Goal: Information Seeking & Learning: Understand process/instructions

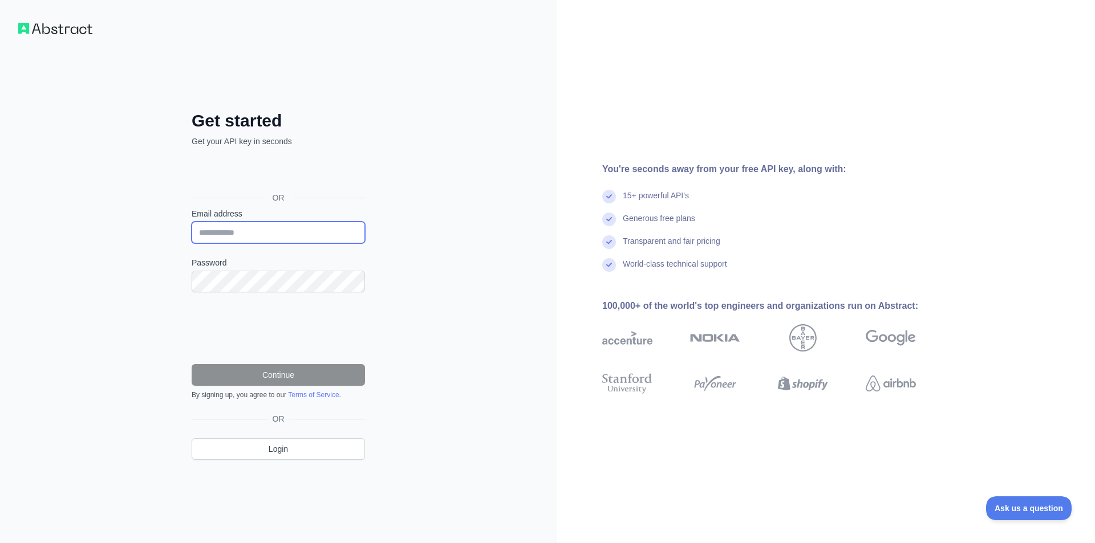
click at [271, 238] on input "Email address" at bounding box center [278, 233] width 173 height 22
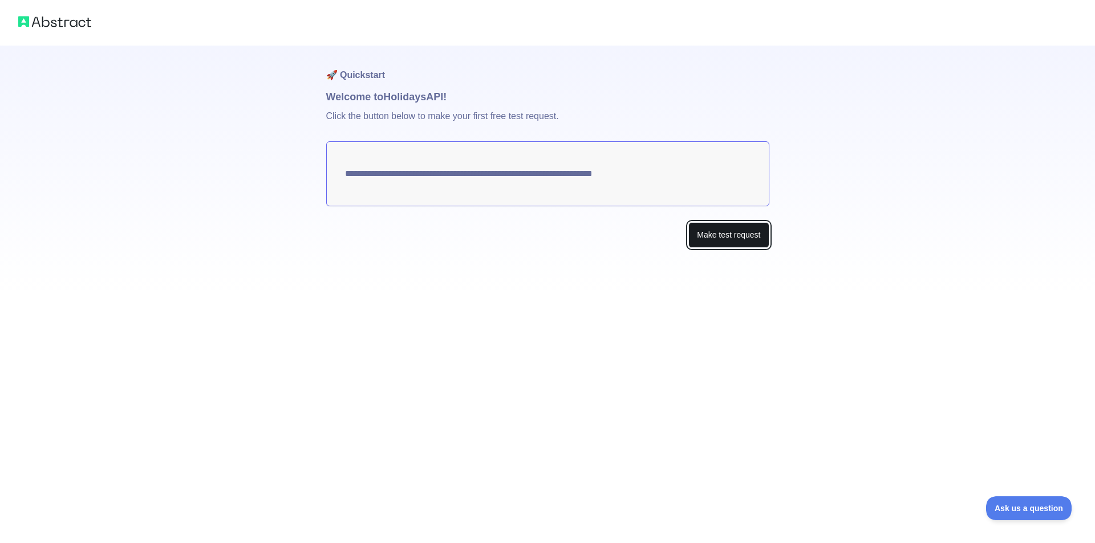
click at [716, 235] on button "Make test request" at bounding box center [728, 235] width 80 height 26
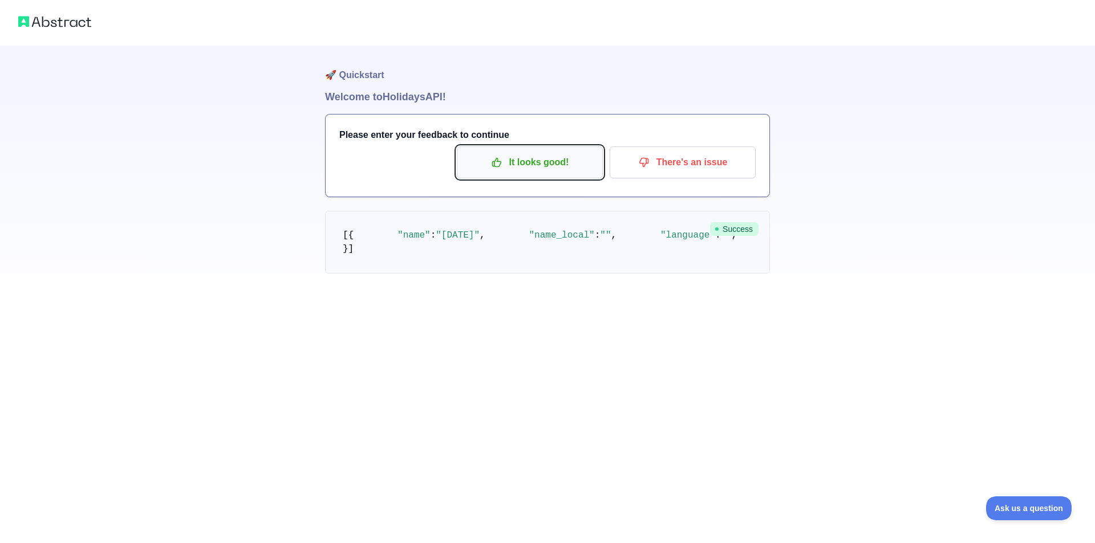
click at [572, 169] on p "It looks good!" at bounding box center [529, 162] width 129 height 19
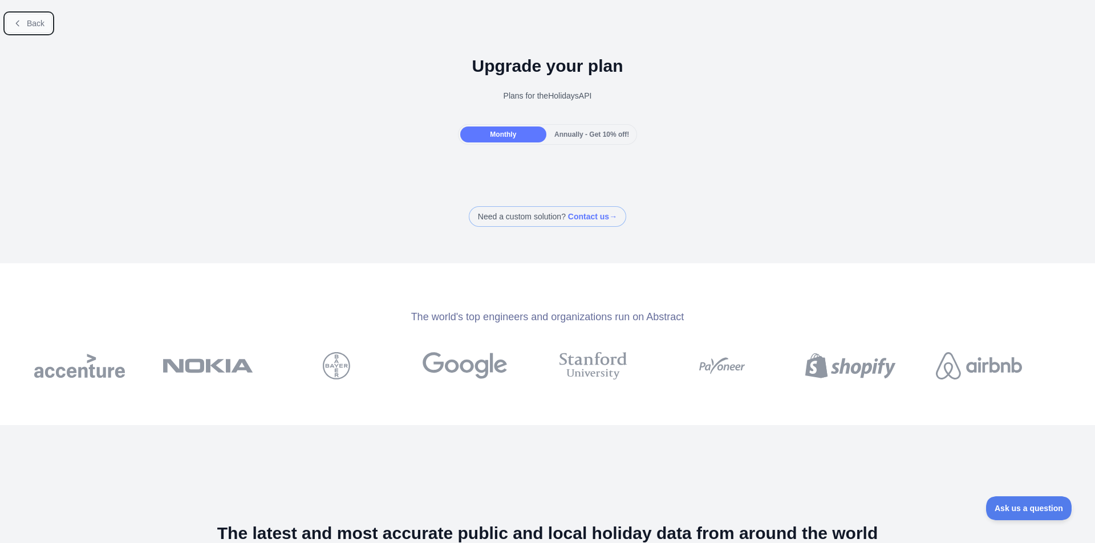
click at [27, 20] on span "Back" at bounding box center [36, 23] width 18 height 9
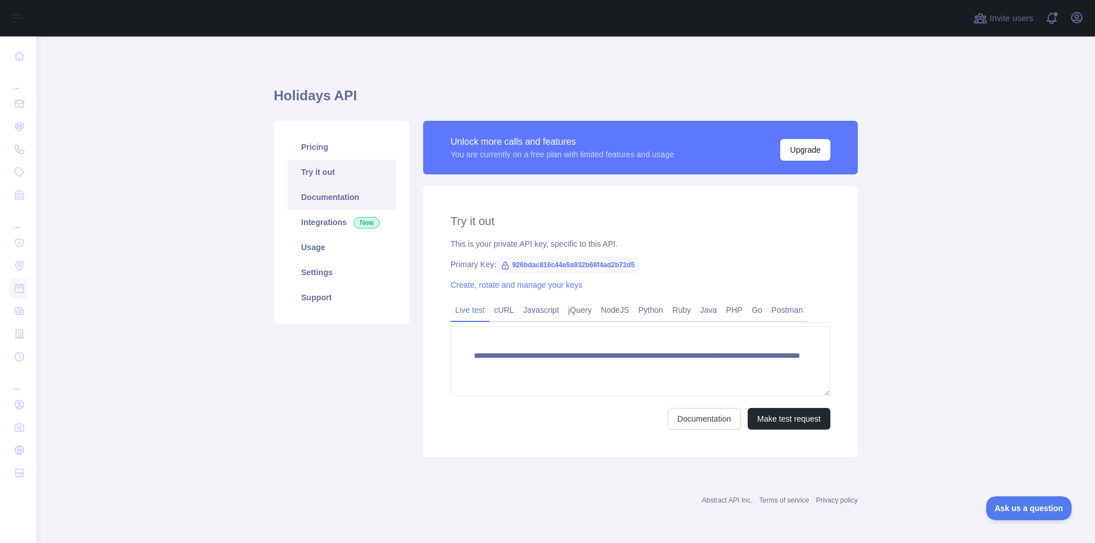
click at [359, 198] on link "Documentation" at bounding box center [341, 197] width 108 height 25
click at [774, 312] on link "Postman" at bounding box center [787, 310] width 40 height 18
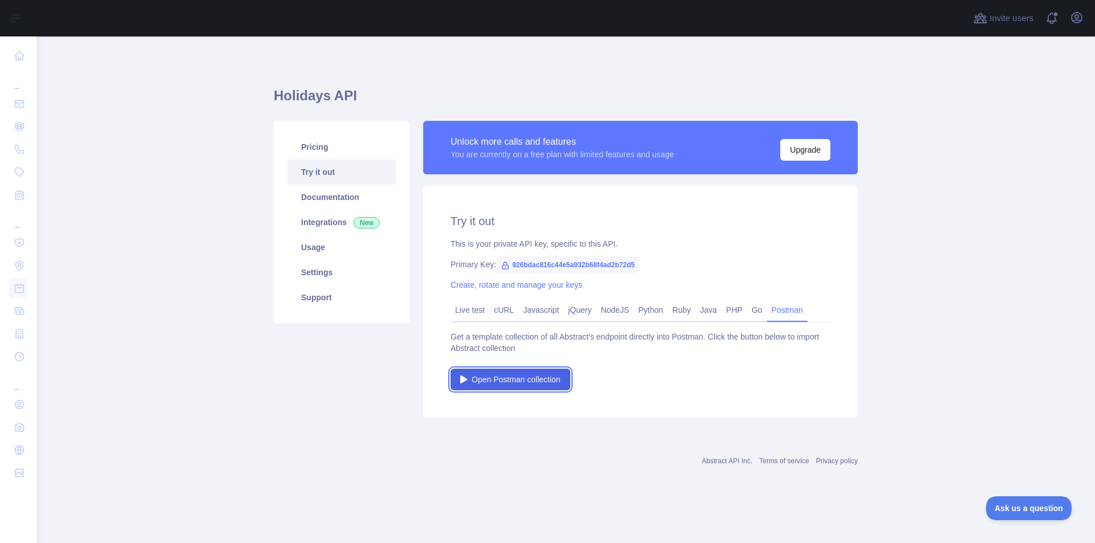
click at [543, 383] on span "Open Postman collection" at bounding box center [515, 379] width 89 height 11
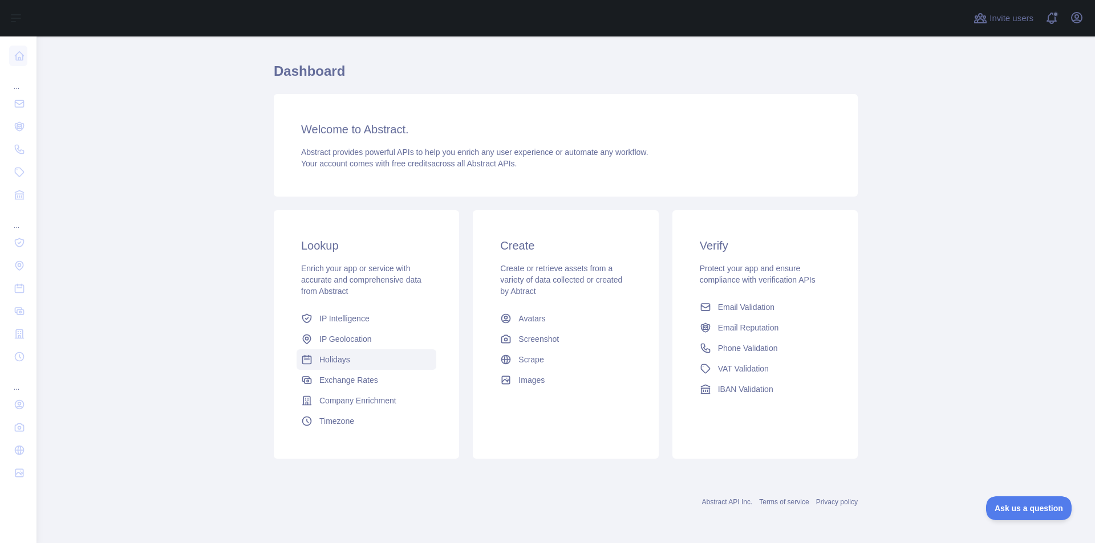
click at [327, 359] on span "Holidays" at bounding box center [334, 359] width 31 height 11
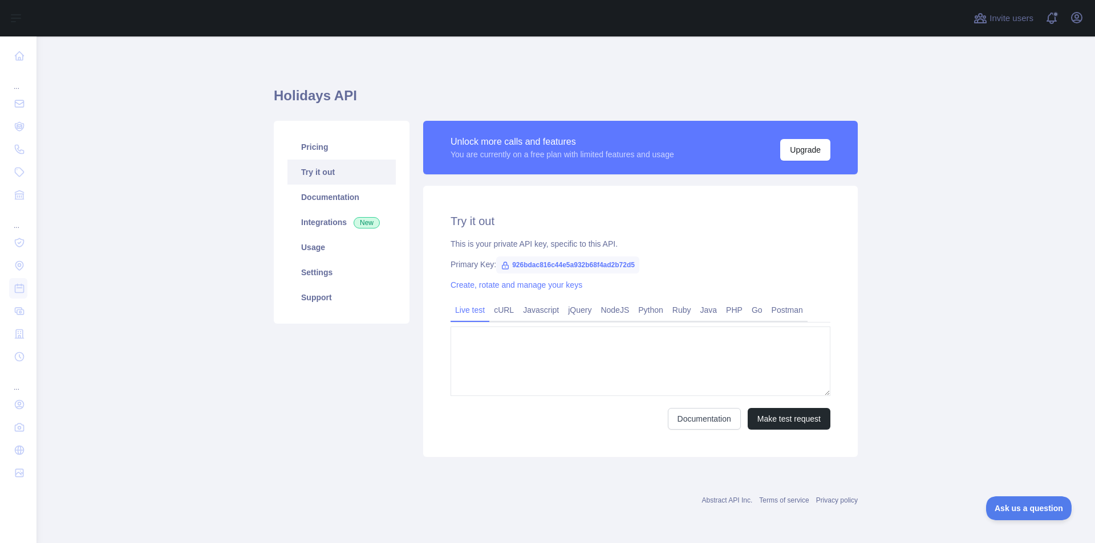
type textarea "**********"
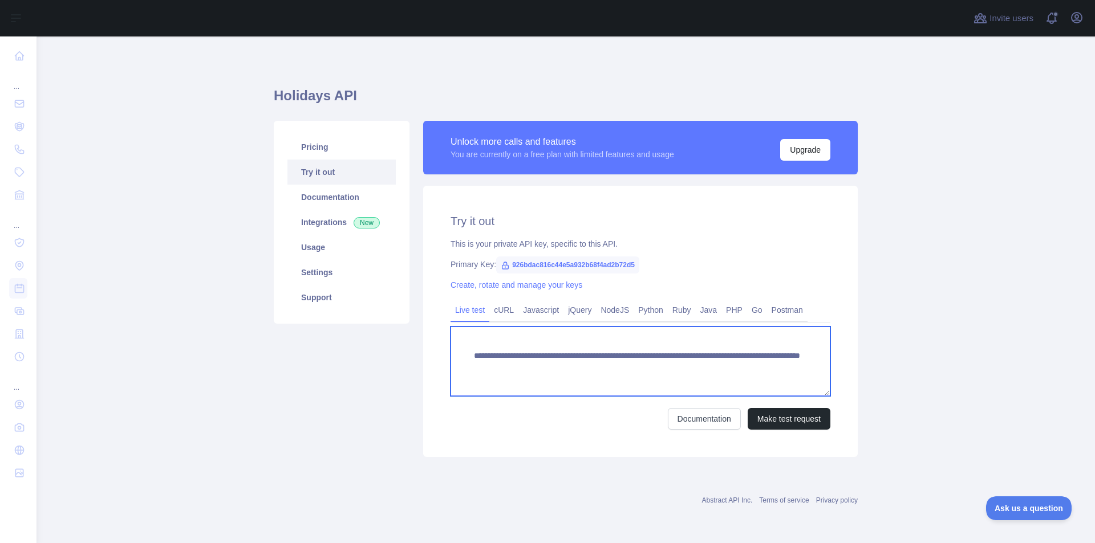
drag, startPoint x: 516, startPoint y: 377, endPoint x: 470, endPoint y: 356, distance: 50.8
click at [470, 356] on textarea "**********" at bounding box center [640, 362] width 380 height 70
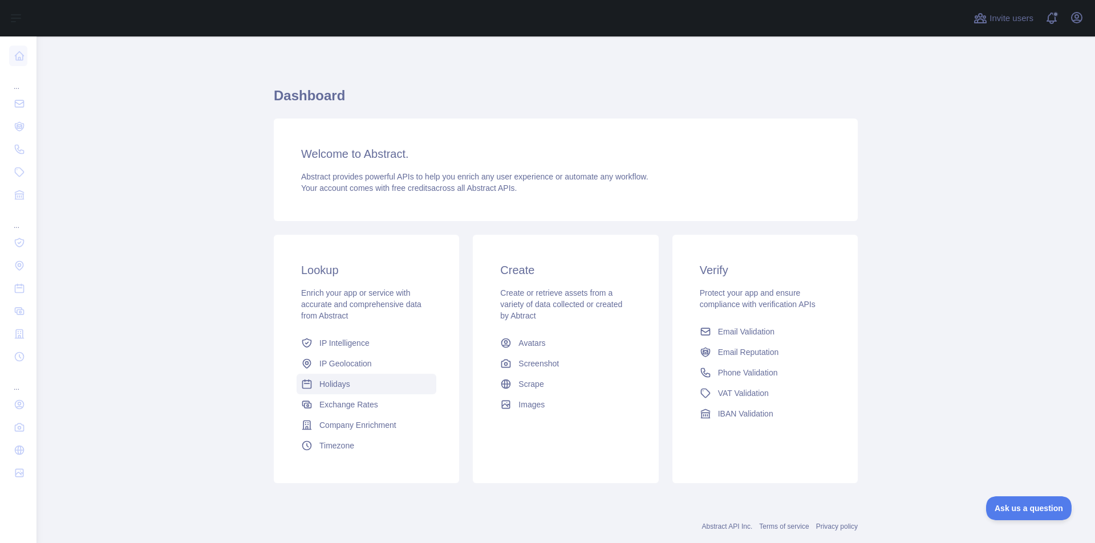
click at [330, 389] on span "Holidays" at bounding box center [334, 384] width 31 height 11
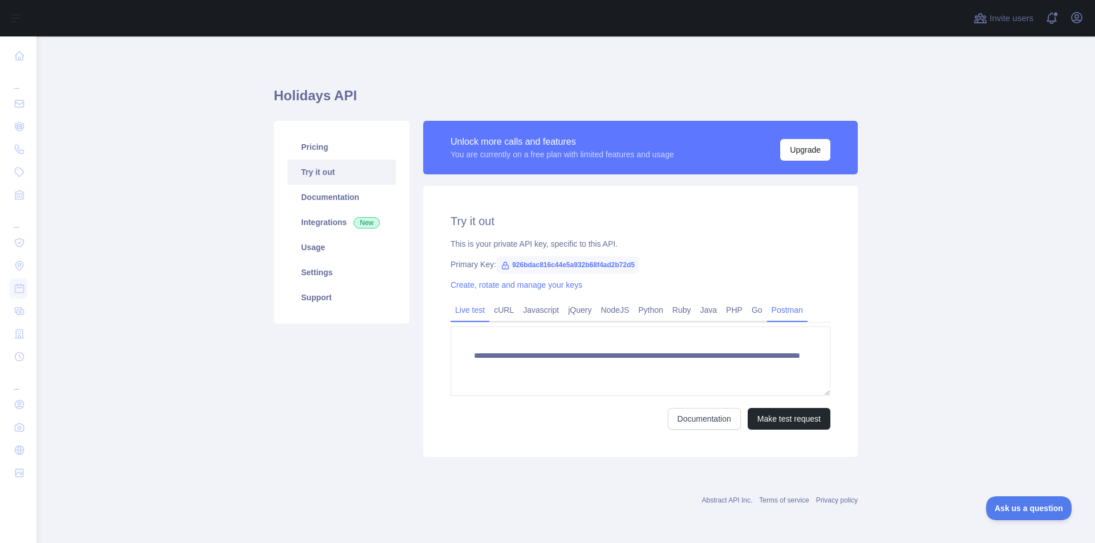
click at [771, 312] on link "Postman" at bounding box center [787, 310] width 40 height 18
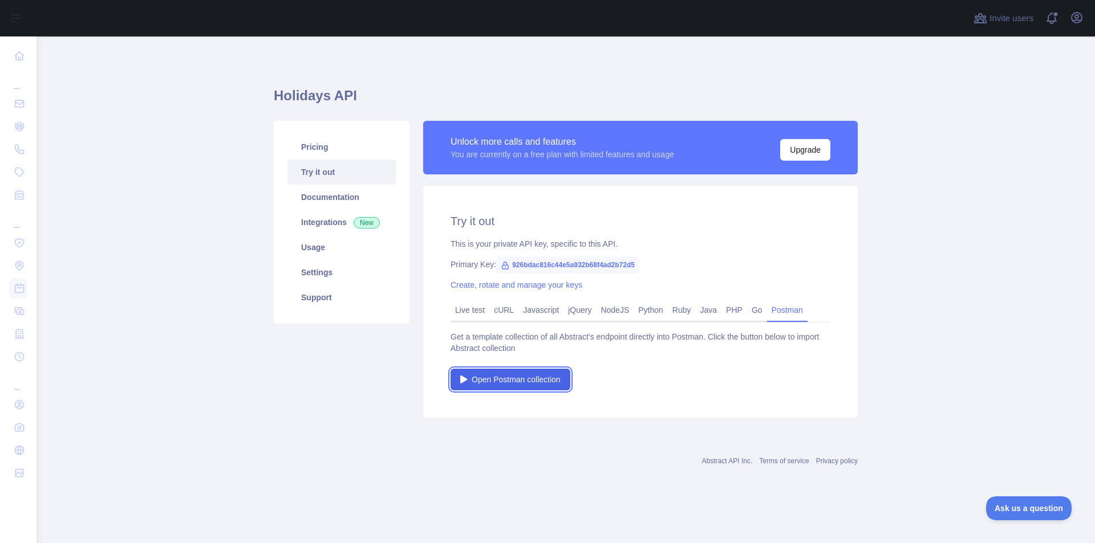
click at [547, 384] on span "Open Postman collection" at bounding box center [515, 379] width 89 height 11
copy span "926bdac816c44e5a932b68f4ad2b72d5"
drag, startPoint x: 509, startPoint y: 265, endPoint x: 634, endPoint y: 266, distance: 126.0
click at [634, 266] on span "926bdac816c44e5a932b68f4ad2b72d5" at bounding box center [567, 265] width 143 height 17
click at [674, 263] on div "Primary Key: 926bdac816c44e5a932b68f4ad2b72d5" at bounding box center [640, 264] width 380 height 11
